Goal: Contribute content: Contribute content

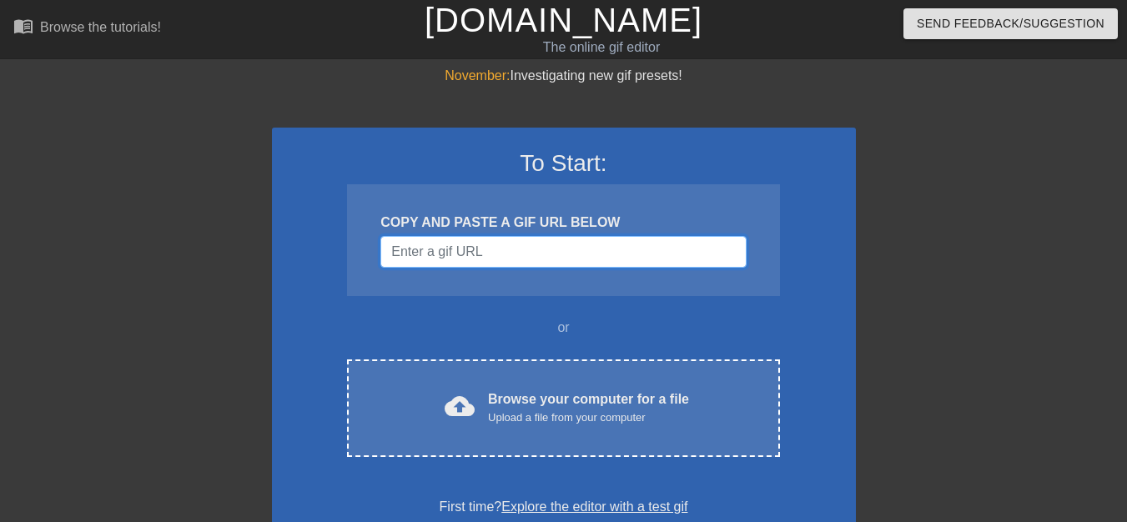
click at [490, 257] on input "Username" at bounding box center [562, 252] width 365 height 32
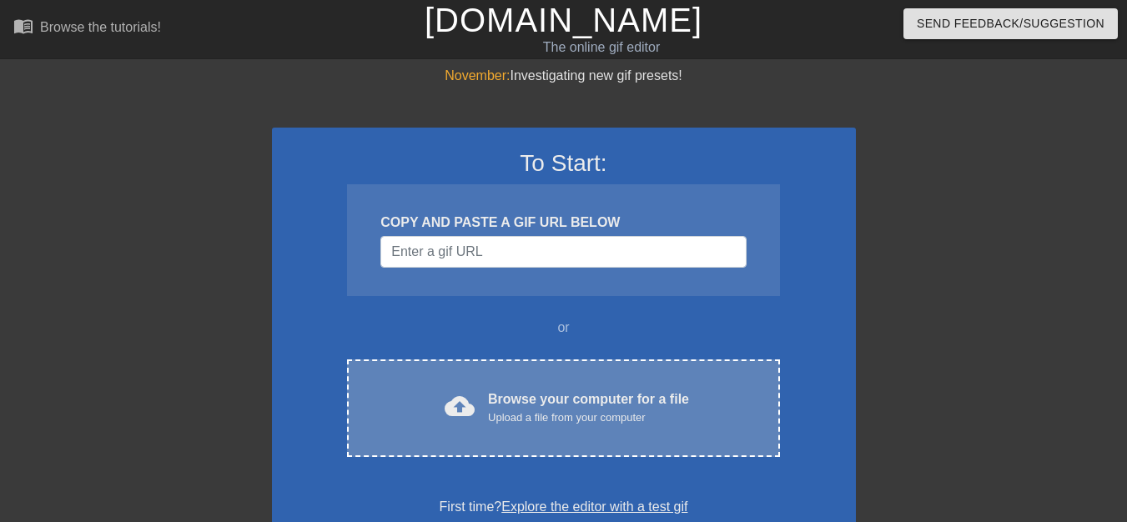
click at [499, 416] on div "Upload a file from your computer" at bounding box center [588, 418] width 201 height 17
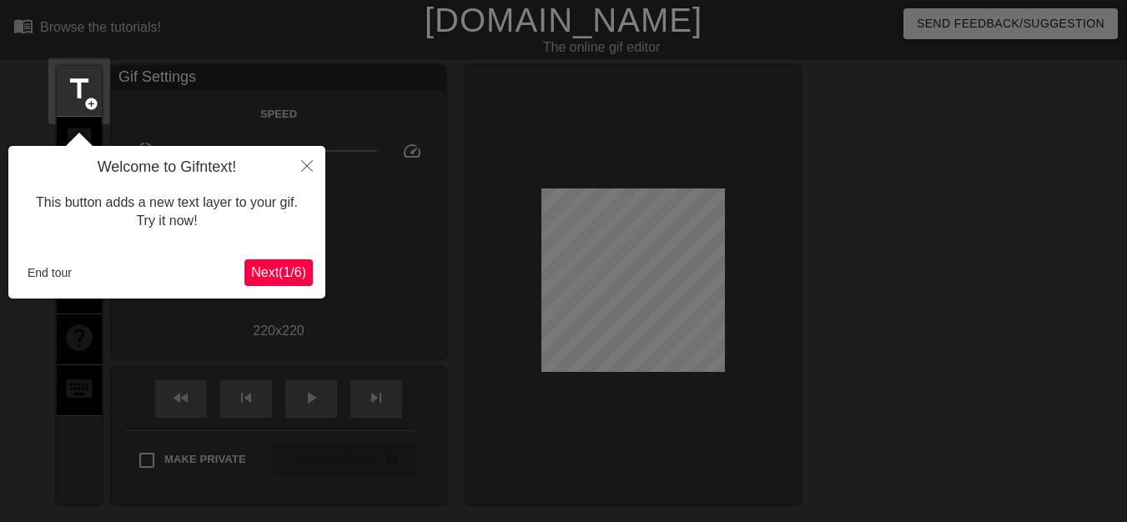
scroll to position [41, 0]
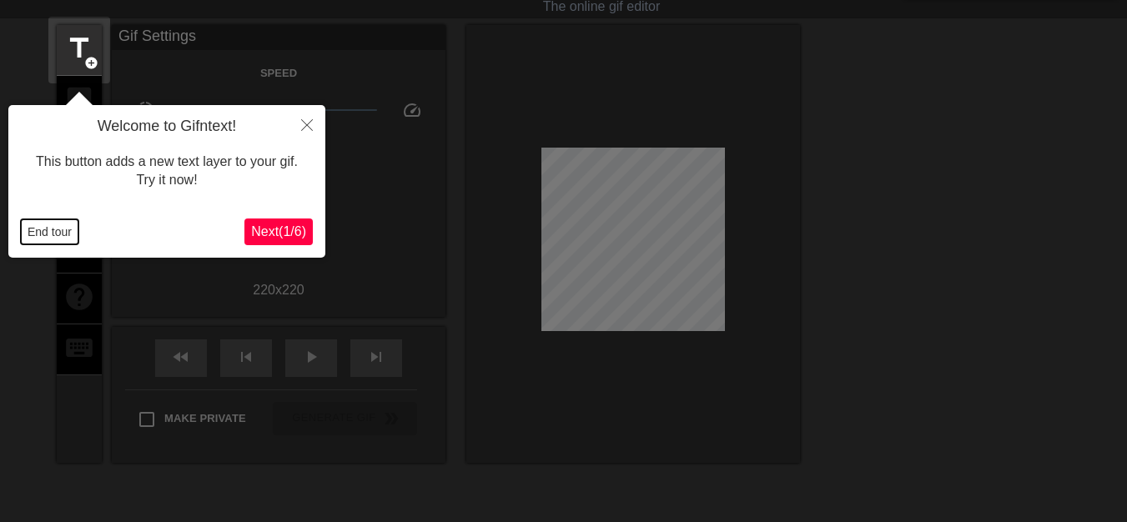
click at [63, 230] on button "End tour" at bounding box center [50, 231] width 58 height 25
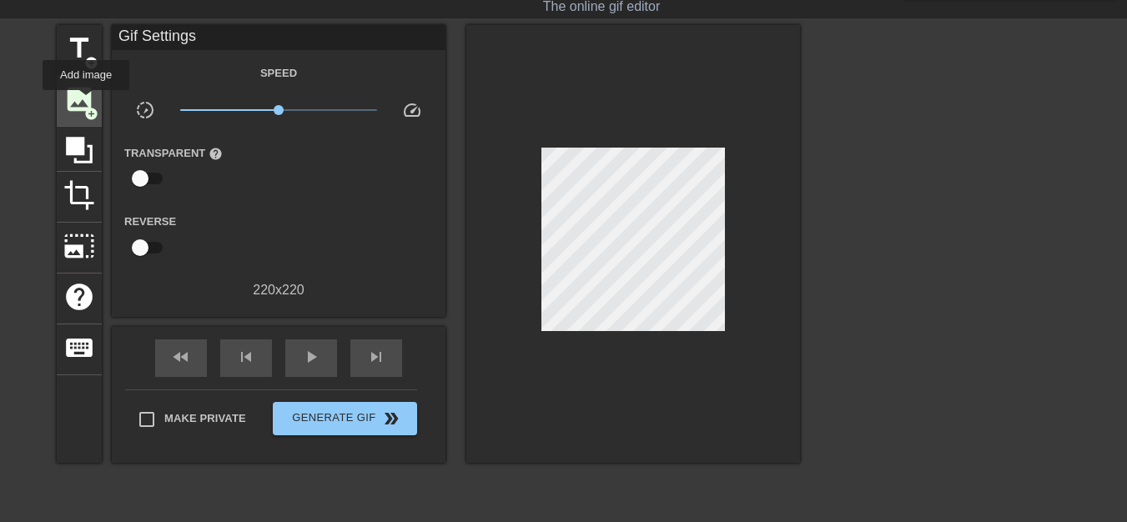
click at [86, 102] on span "image" at bounding box center [79, 99] width 32 height 32
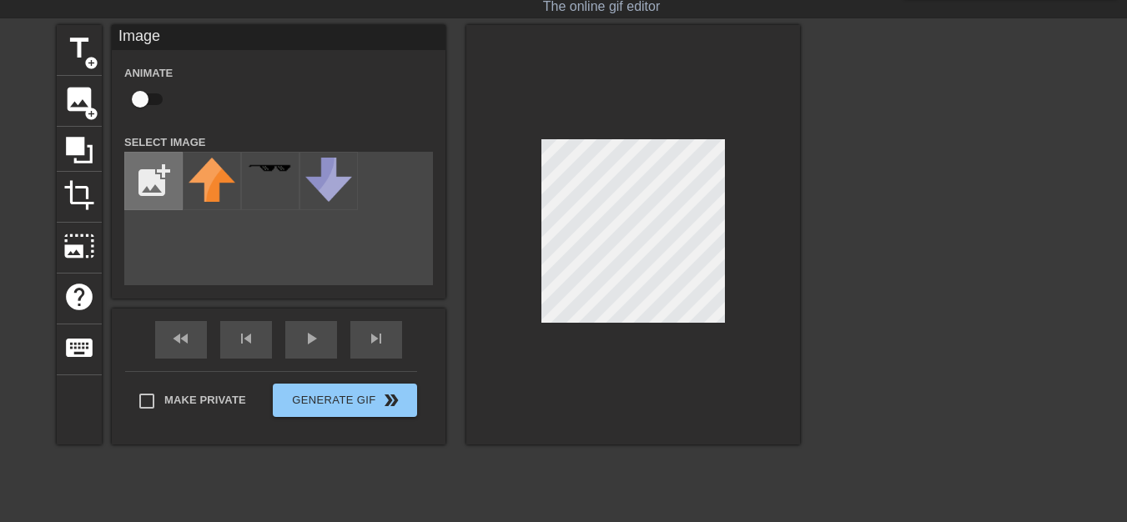
click at [168, 197] on input "file" at bounding box center [153, 181] width 57 height 57
type input "C:\fakepath\Drawing 8.png"
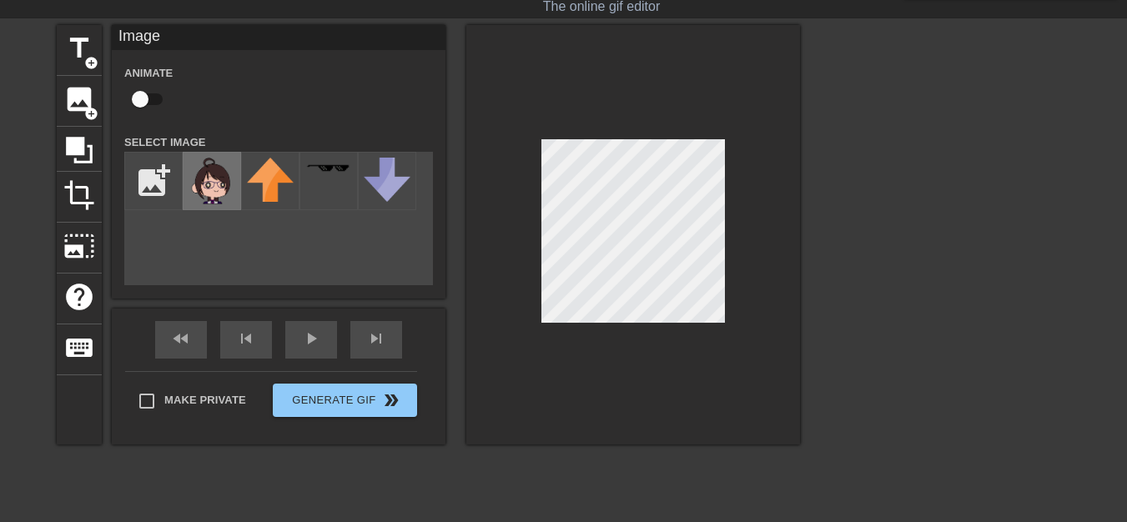
click at [232, 186] on img at bounding box center [211, 181] width 47 height 47
click at [597, 118] on div at bounding box center [633, 235] width 334 height 420
click at [766, 250] on div at bounding box center [633, 235] width 334 height 420
click at [505, 420] on div at bounding box center [633, 235] width 334 height 420
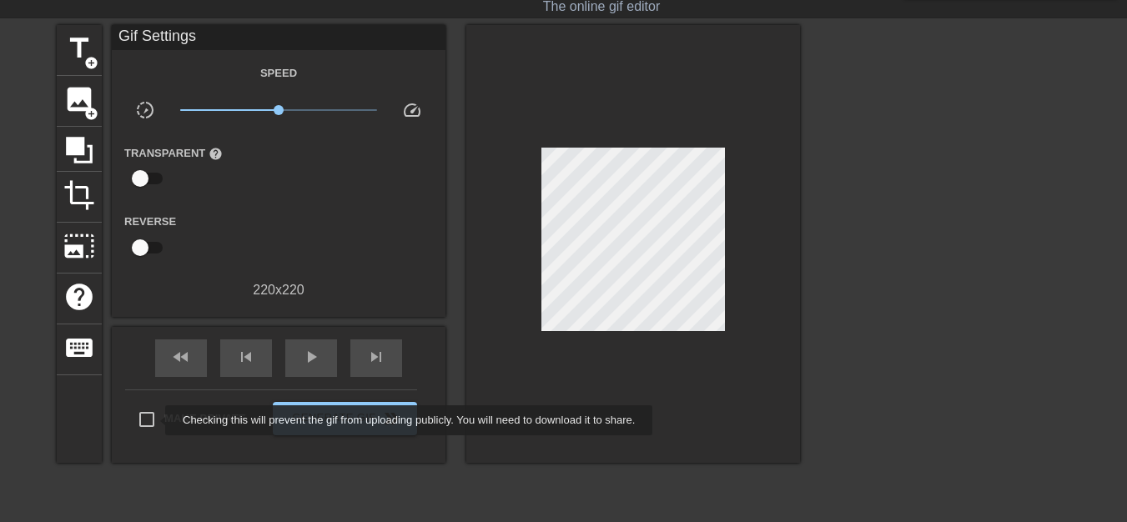
click at [154, 420] on input "Make Private" at bounding box center [146, 419] width 35 height 35
checkbox input "true"
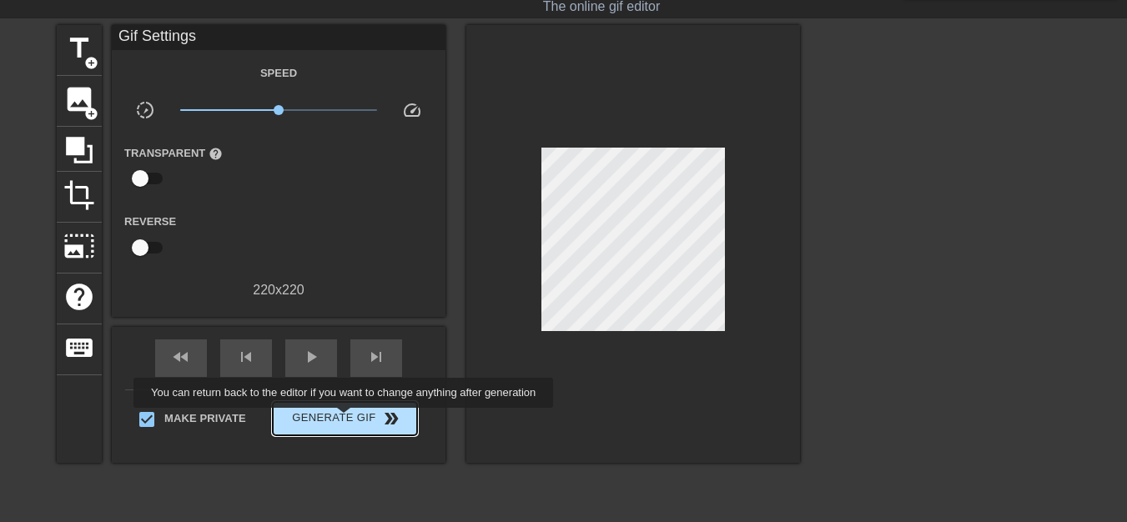
click at [345, 419] on span "Generate Gif double_arrow" at bounding box center [344, 419] width 131 height 20
